Goal: Task Accomplishment & Management: Use online tool/utility

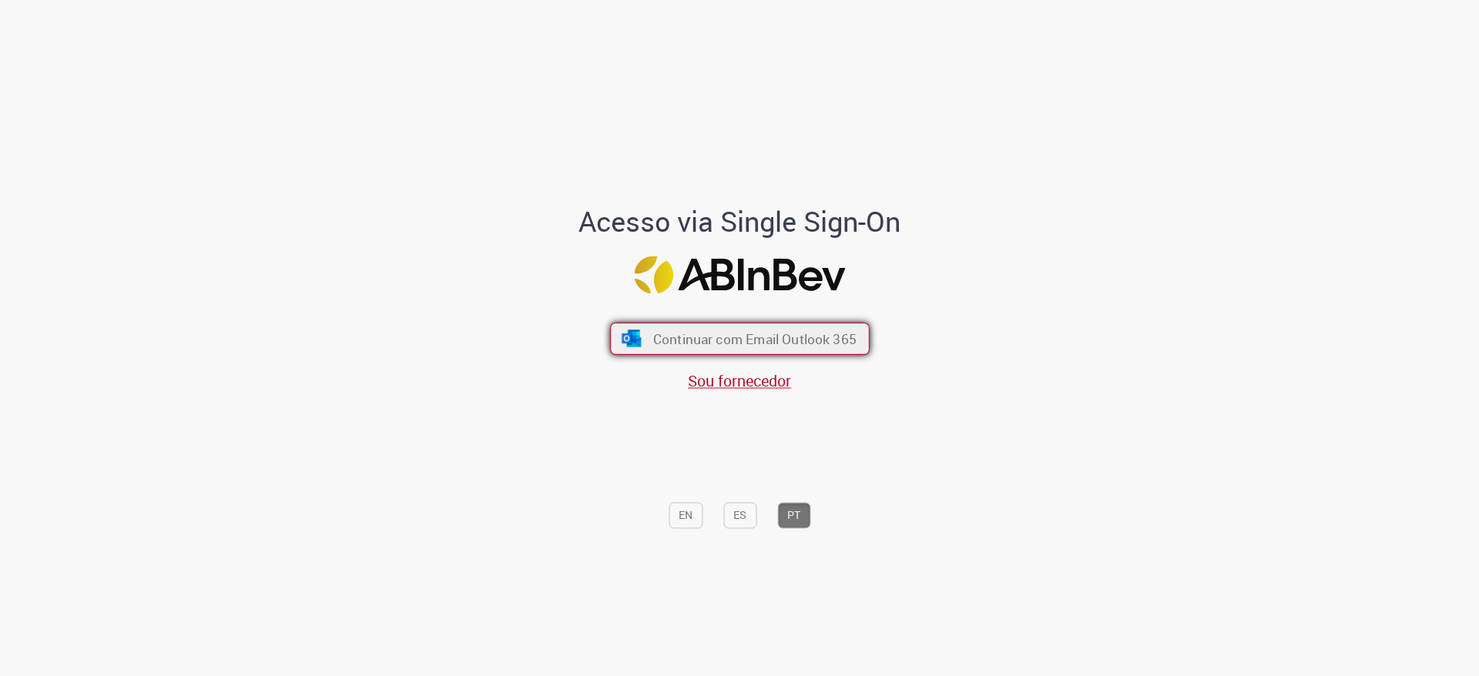
click at [776, 336] on span "Continuar com Email Outlook 365" at bounding box center [753, 339] width 203 height 18
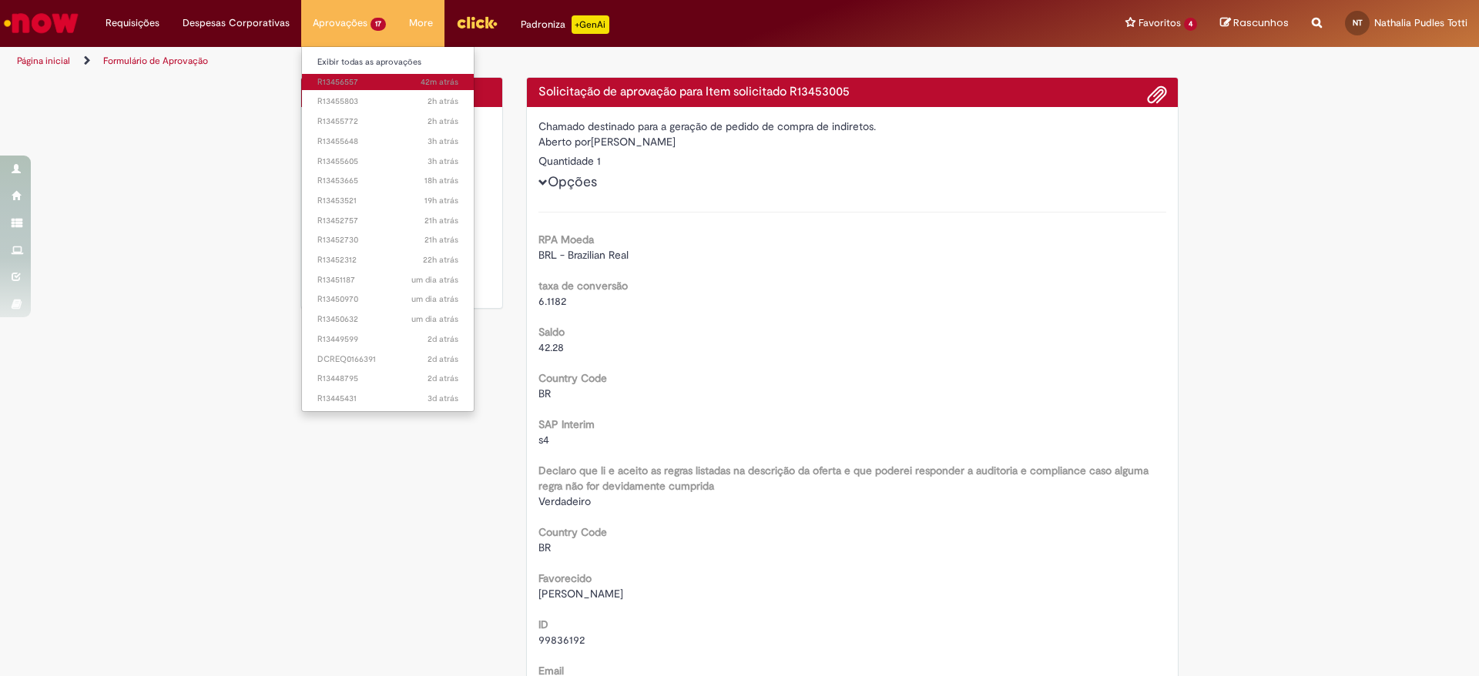
click at [352, 86] on span "42m atrás 42 minutos atrás R13456557" at bounding box center [387, 82] width 141 height 12
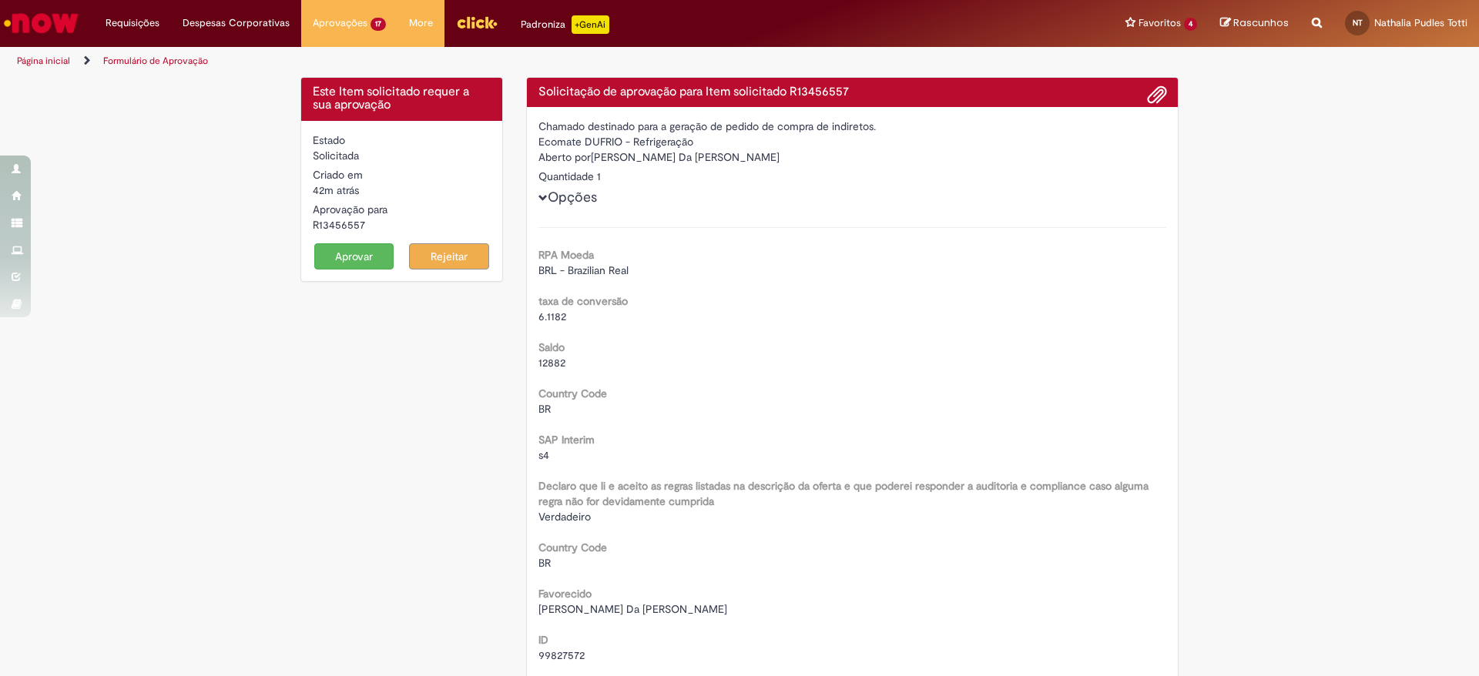
click at [330, 255] on button "Aprovar" at bounding box center [354, 256] width 80 height 26
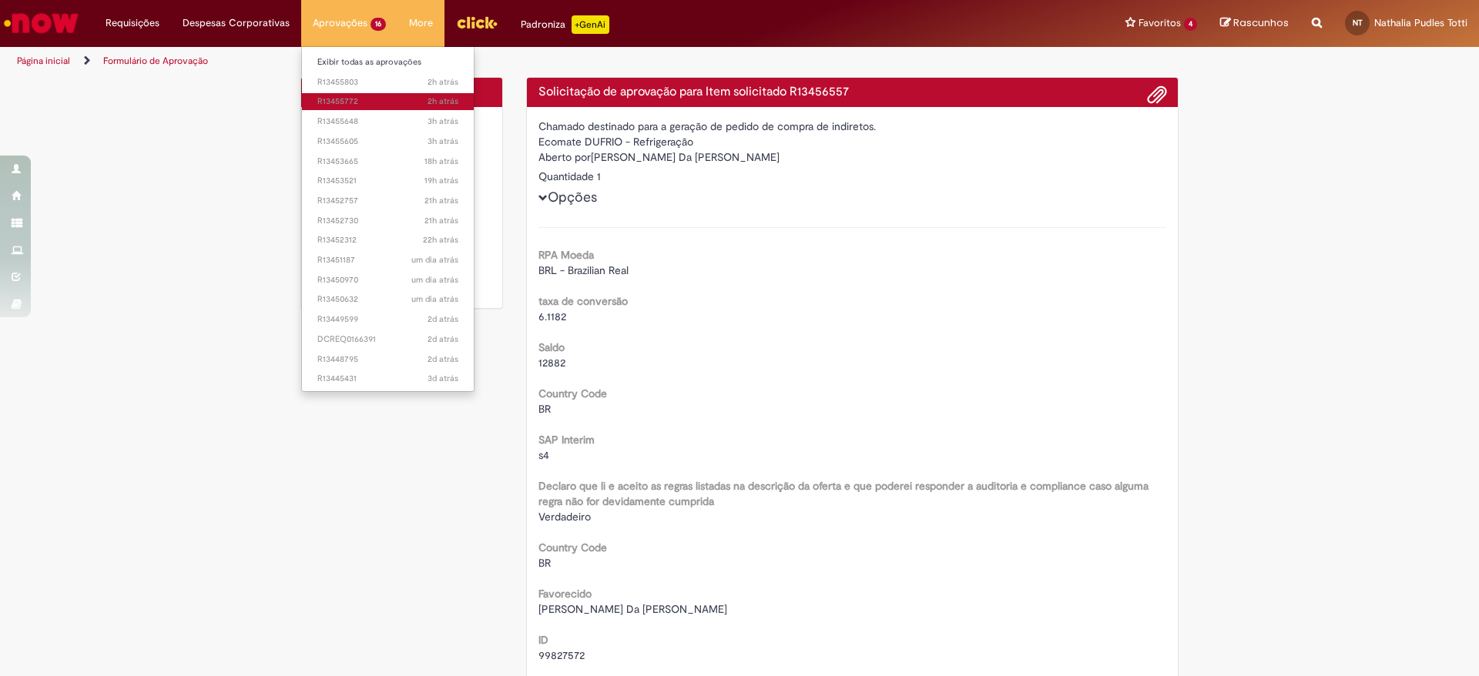
click at [358, 98] on span "2h atrás 2 horas atrás R13455772" at bounding box center [387, 101] width 141 height 12
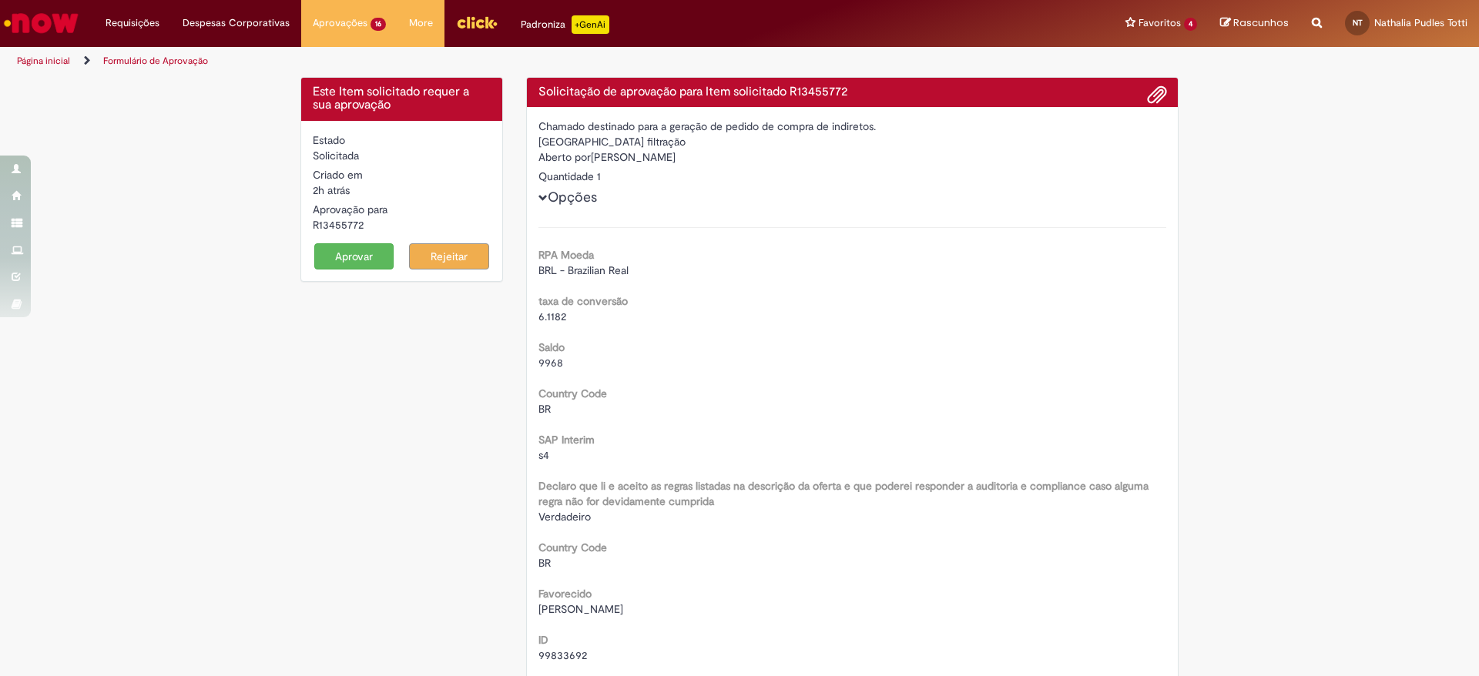
click at [360, 249] on button "Aprovar" at bounding box center [354, 256] width 80 height 26
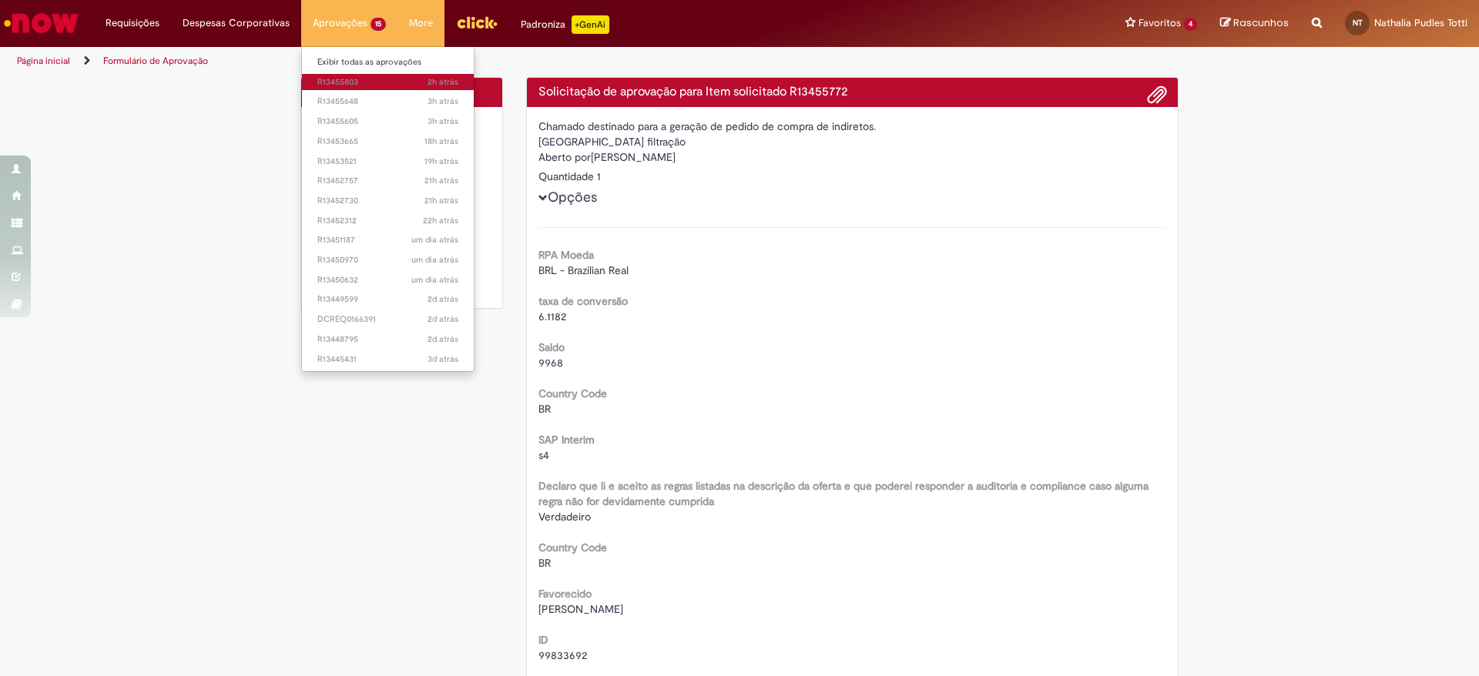
click at [367, 82] on span "2h atrás 2 horas atrás R13455803" at bounding box center [387, 82] width 141 height 12
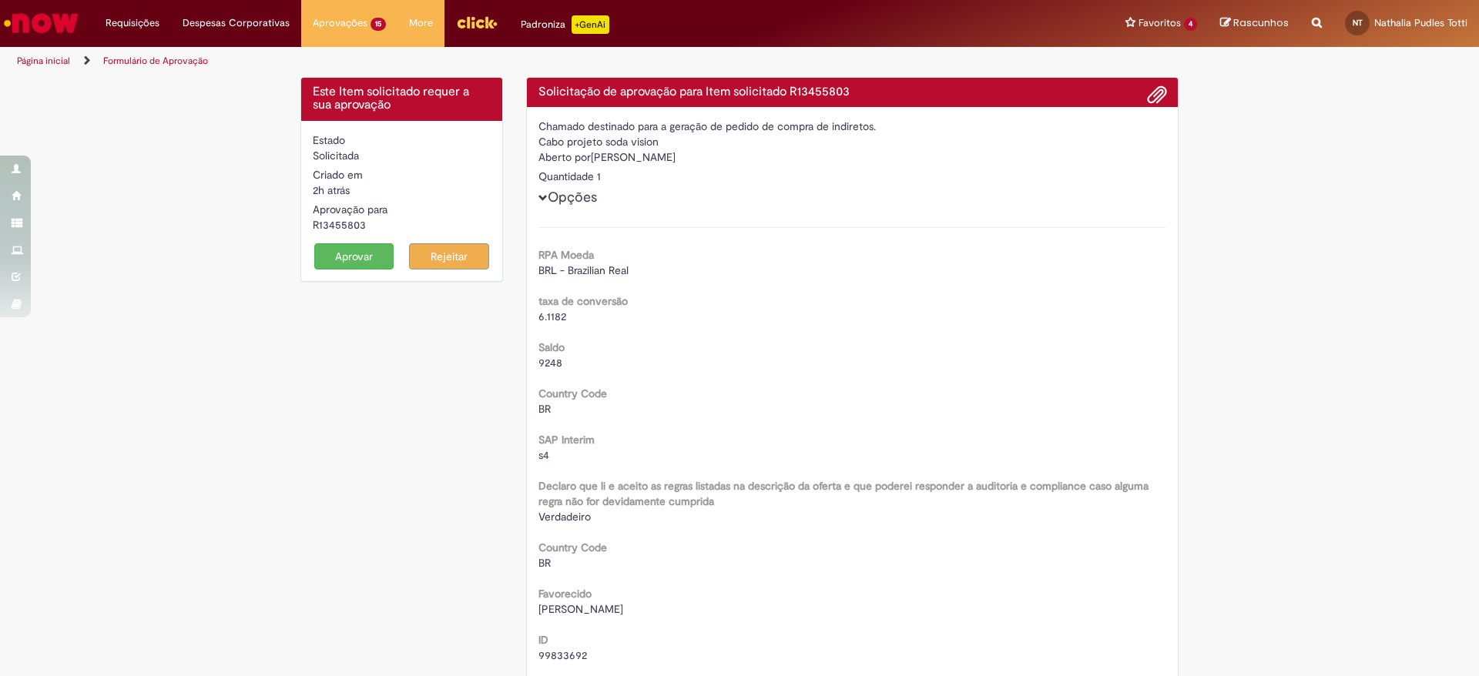
click at [327, 255] on button "Aprovar" at bounding box center [354, 256] width 80 height 26
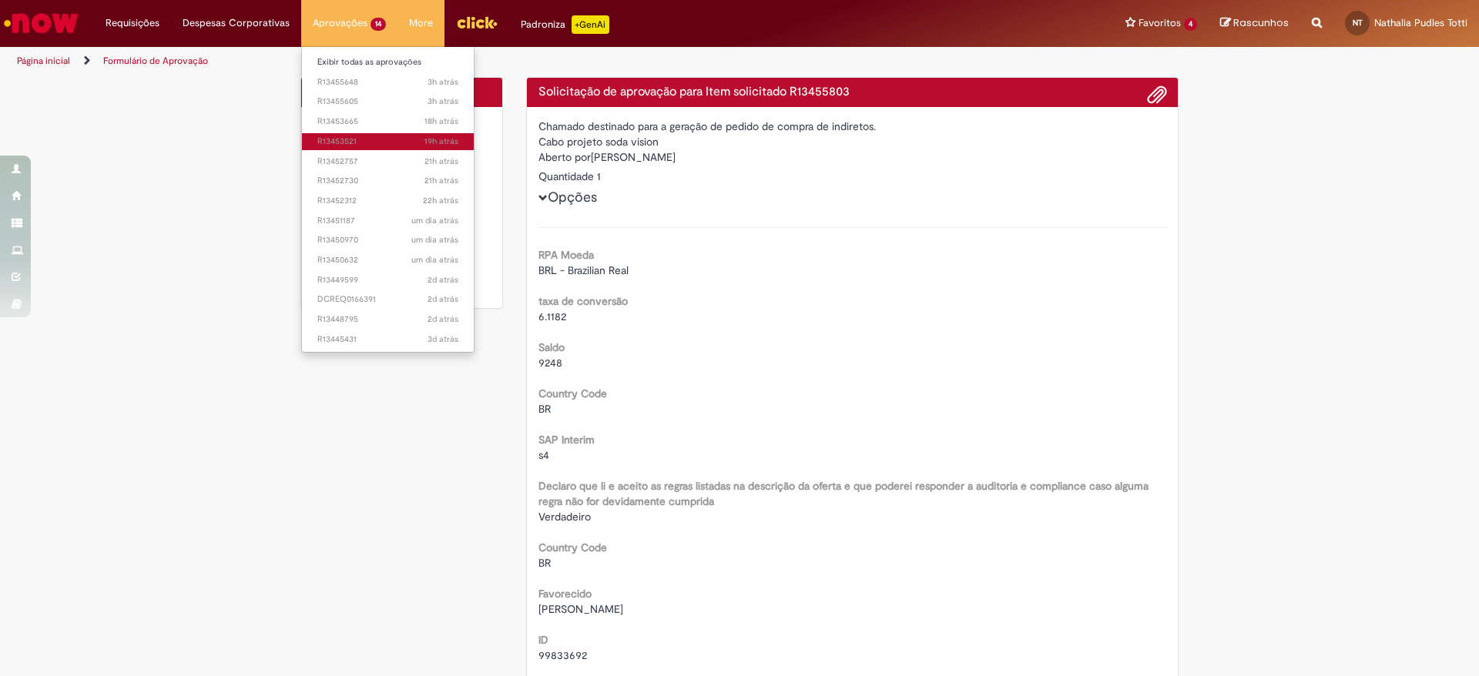
click at [368, 143] on span "19h atrás 19 horas atrás R13453521" at bounding box center [387, 142] width 141 height 12
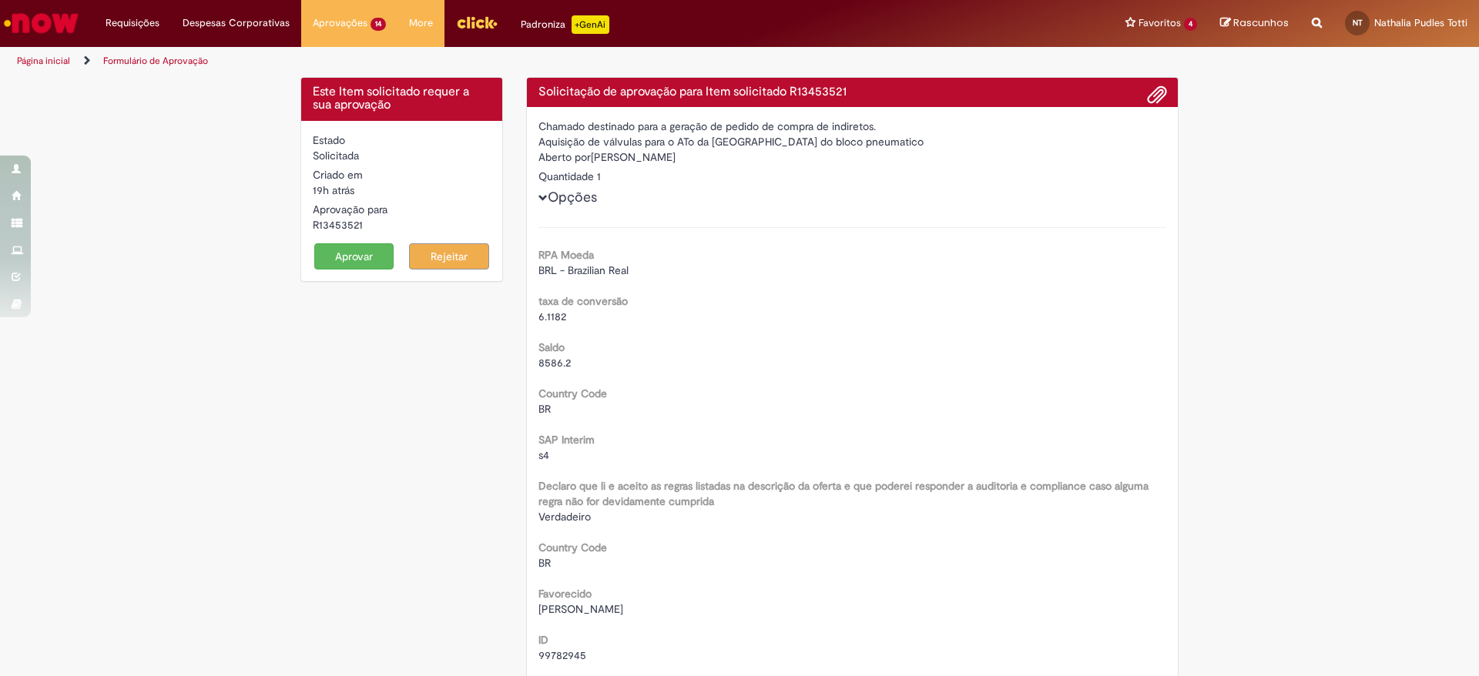
click at [364, 255] on button "Aprovar" at bounding box center [354, 256] width 80 height 26
